Goal: Information Seeking & Learning: Check status

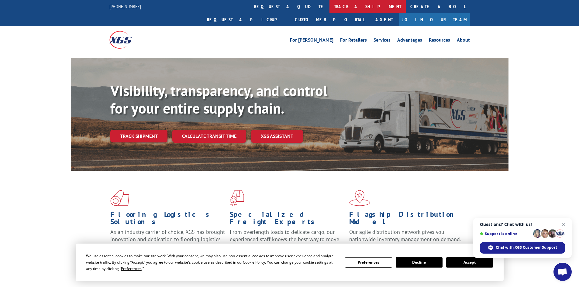
click at [330, 9] on link "track a shipment" at bounding box center [368, 6] width 76 height 13
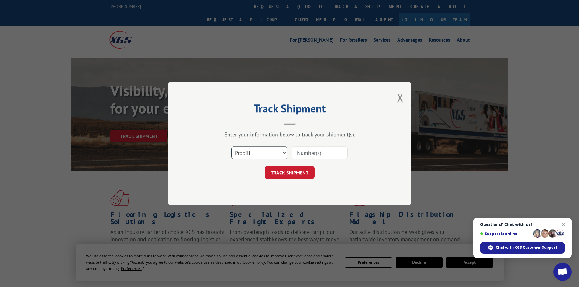
click at [260, 151] on select "Select category... Probill BOL PO" at bounding box center [259, 153] width 56 height 13
select select "bol"
click at [231, 147] on select "Select category... Probill BOL PO" at bounding box center [259, 153] width 56 height 13
click at [316, 154] on input at bounding box center [320, 153] width 56 height 13
paste input "7042680"
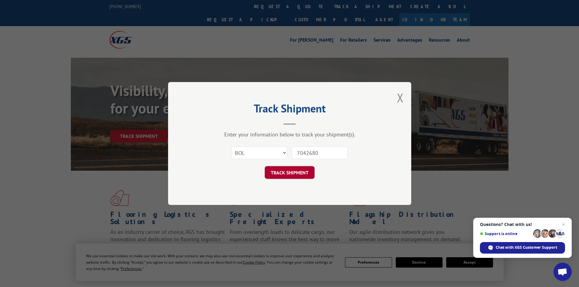
type input "7042680"
click at [274, 173] on button "TRACK SHIPMENT" at bounding box center [290, 172] width 50 height 13
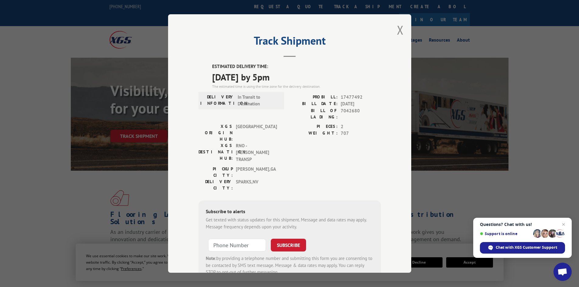
click at [148, 36] on div "Track Shipment ESTIMATED DELIVERY TIME: [DATE] by 5pm The estimated time is usi…" at bounding box center [289, 143] width 579 height 287
